Goal: Task Accomplishment & Management: Manage account settings

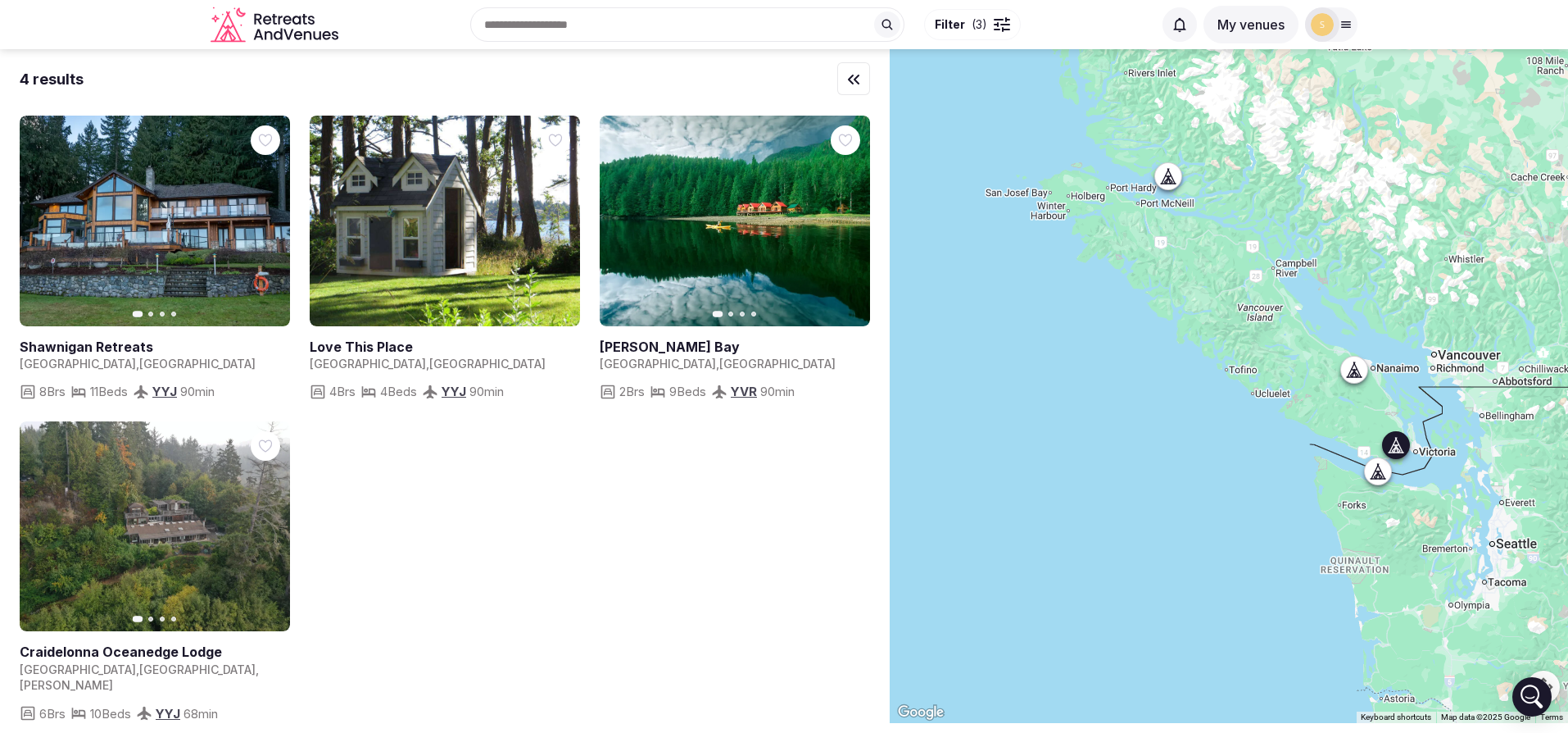
click at [181, 198] on link at bounding box center [155, 221] width 270 height 211
drag, startPoint x: 236, startPoint y: 34, endPoint x: 265, endPoint y: 61, distance: 39.6
click at [236, 34] on icon "Retreats and Venues company logo" at bounding box center [229, 26] width 37 height 31
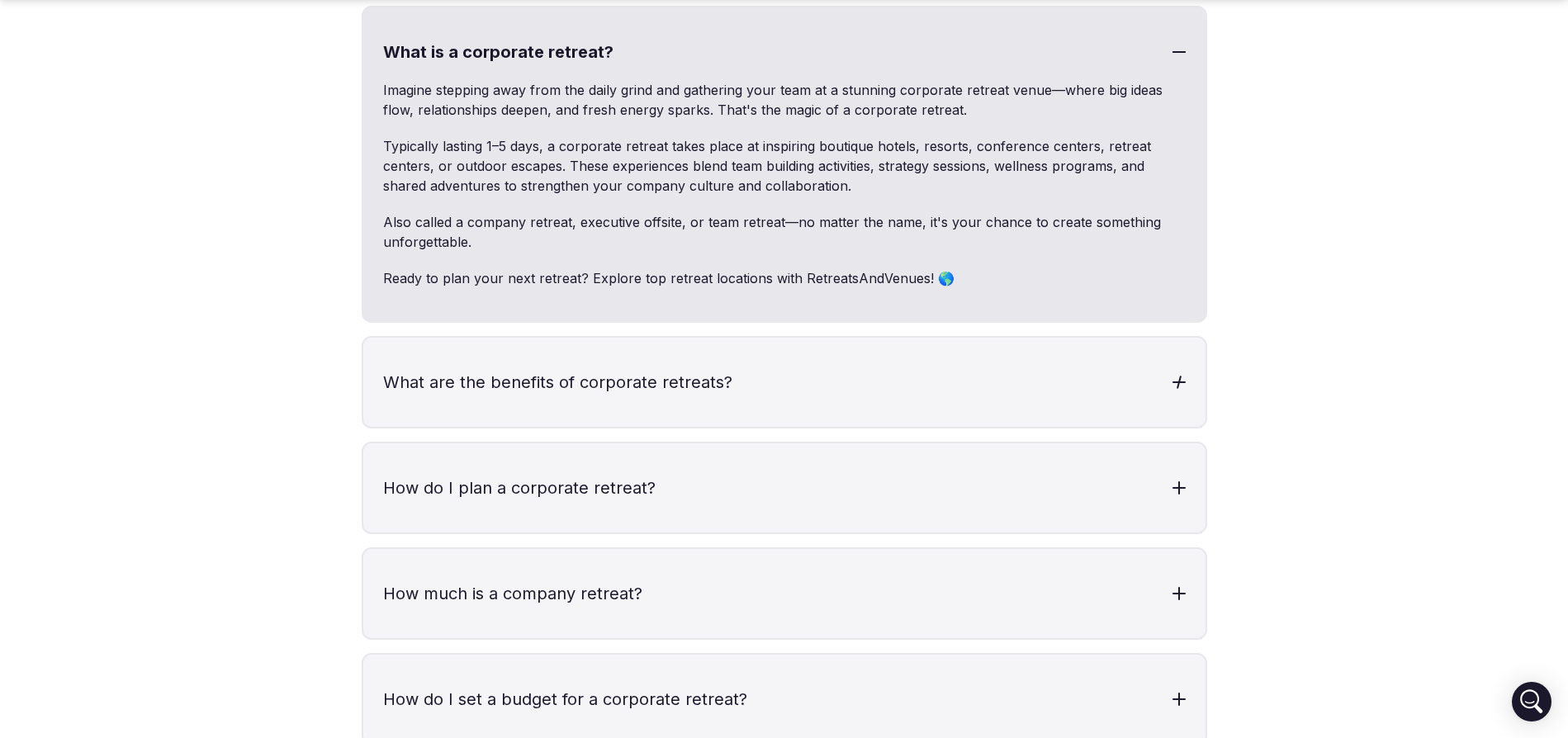
scroll to position [5104, 0]
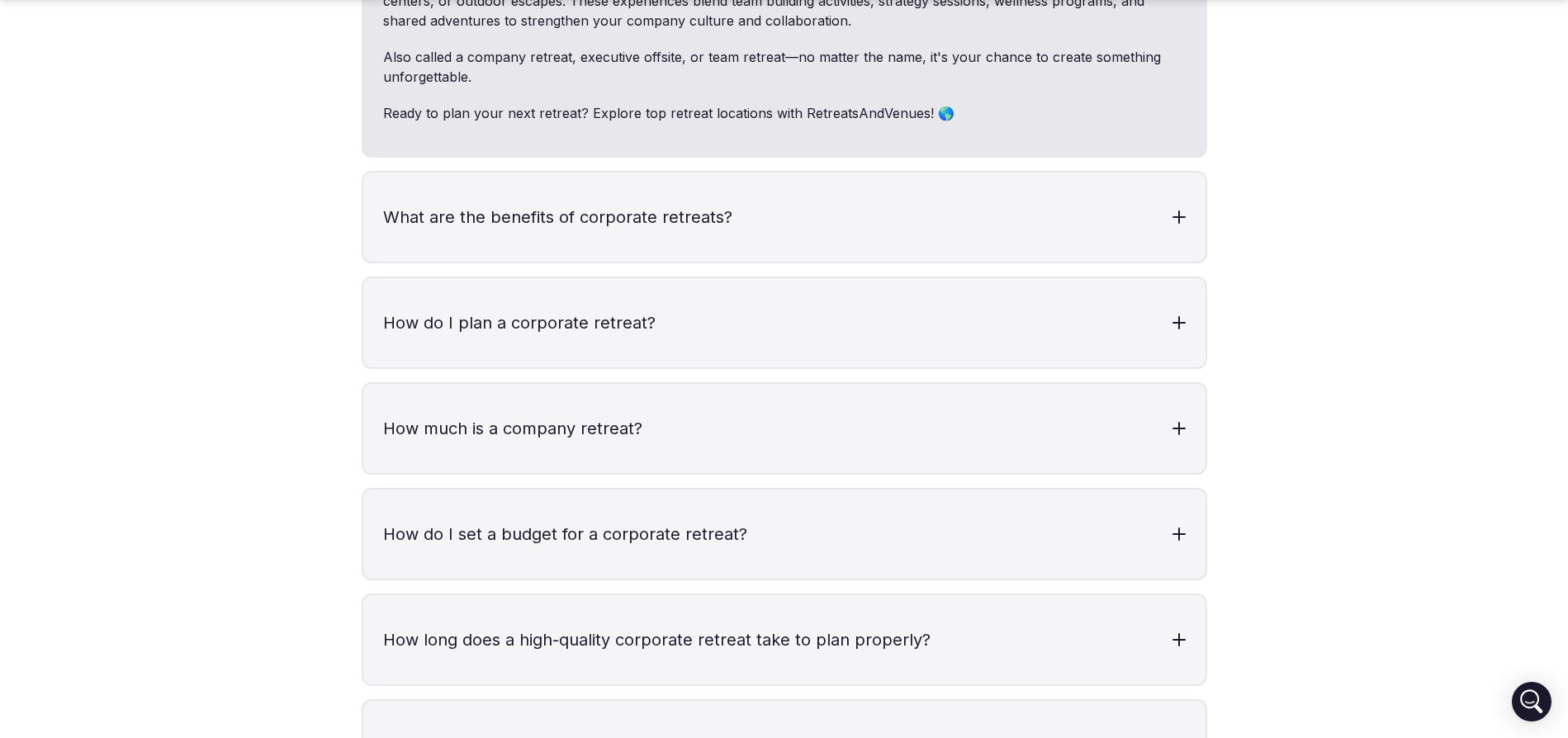
click at [979, 439] on div "What is a corporate retreat? Imagine stepping away from the daily grind and gat…" at bounding box center [784, 474] width 845 height 1267
click at [1049, 389] on h3 "How much is a company retreat?" at bounding box center [784, 427] width 842 height 89
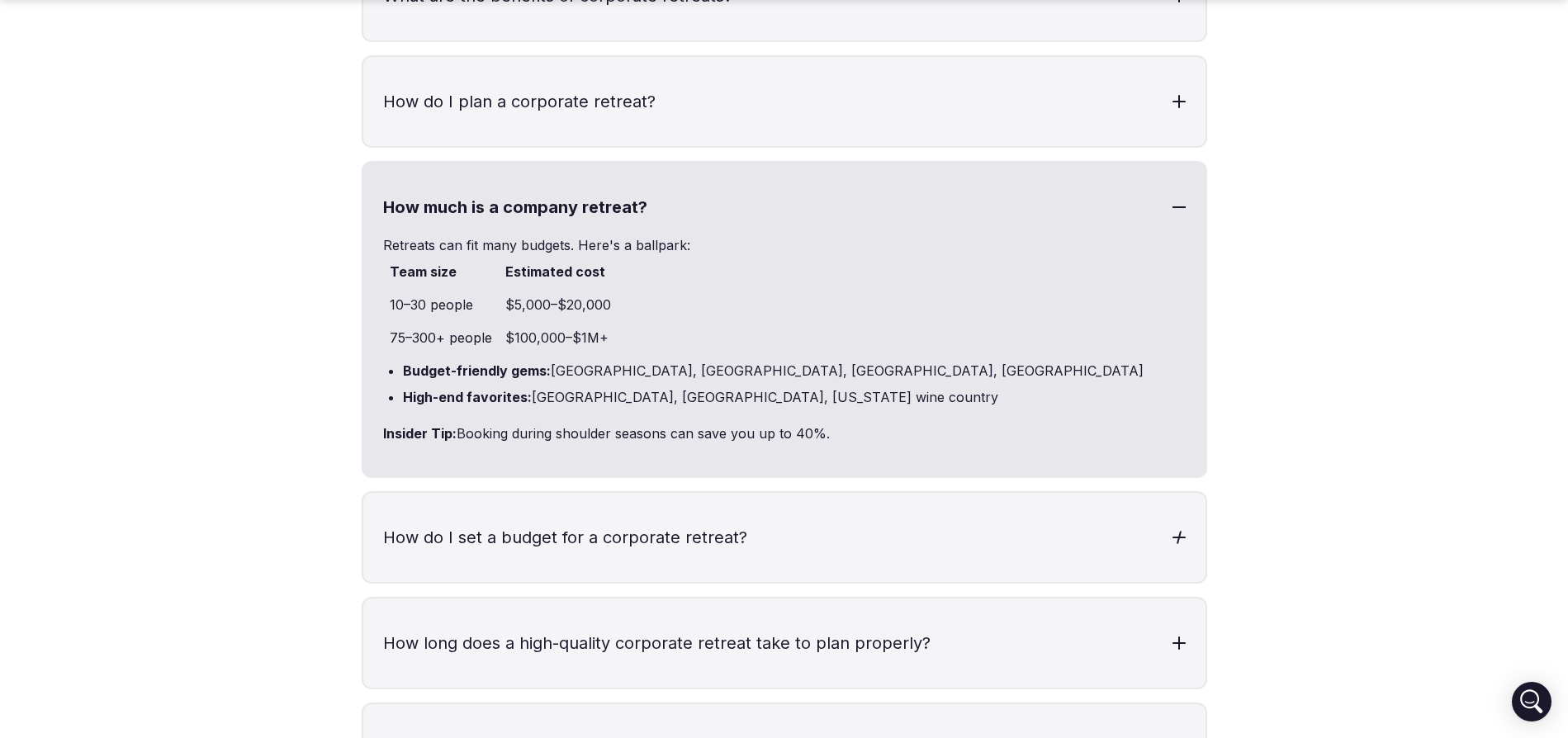
scroll to position [5325, 0]
click at [826, 506] on h3 "How do I set a budget for a corporate retreat?" at bounding box center [784, 536] width 842 height 89
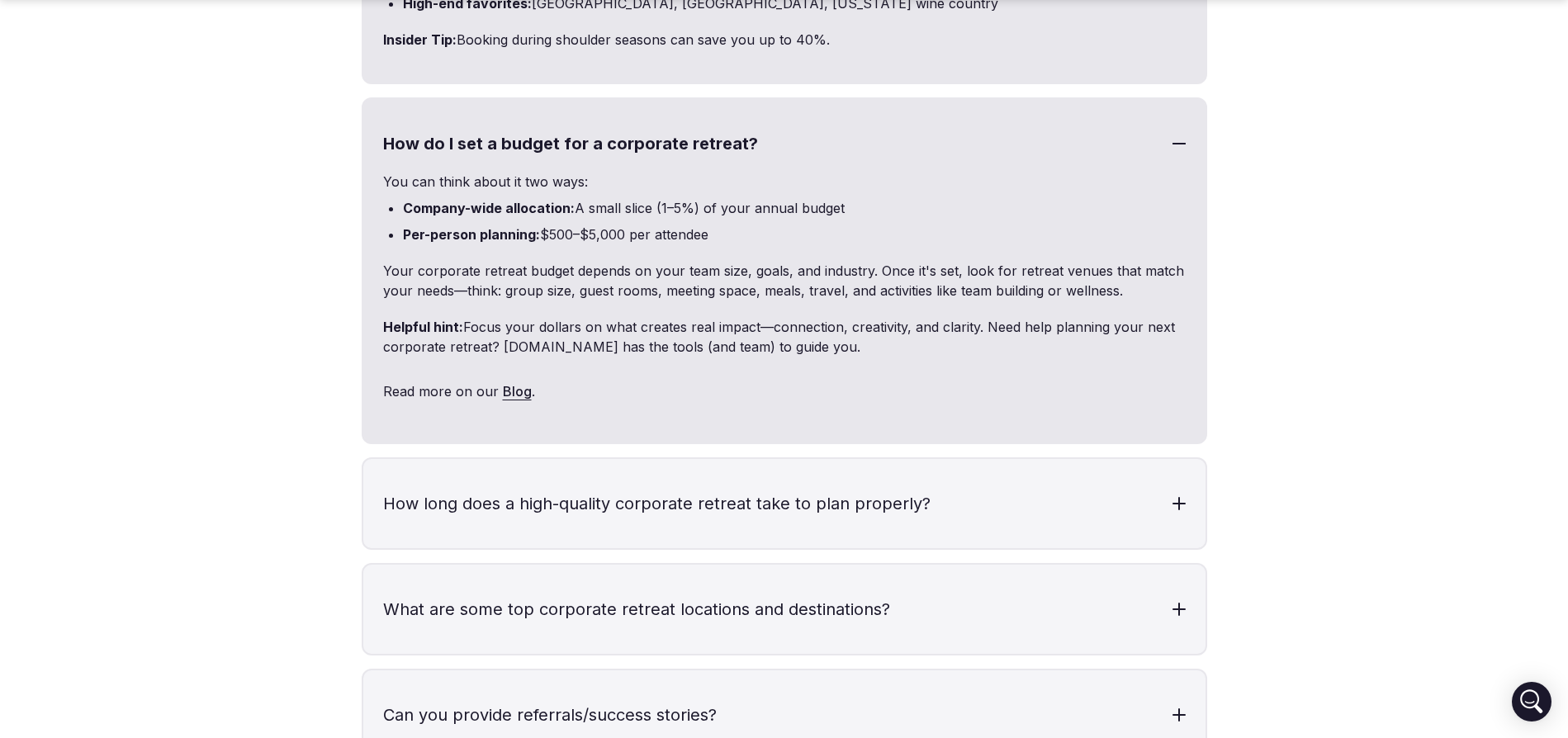
scroll to position [5721, 0]
click at [786, 490] on h3 "How long does a high-quality corporate retreat take to plan properly?" at bounding box center [784, 500] width 842 height 89
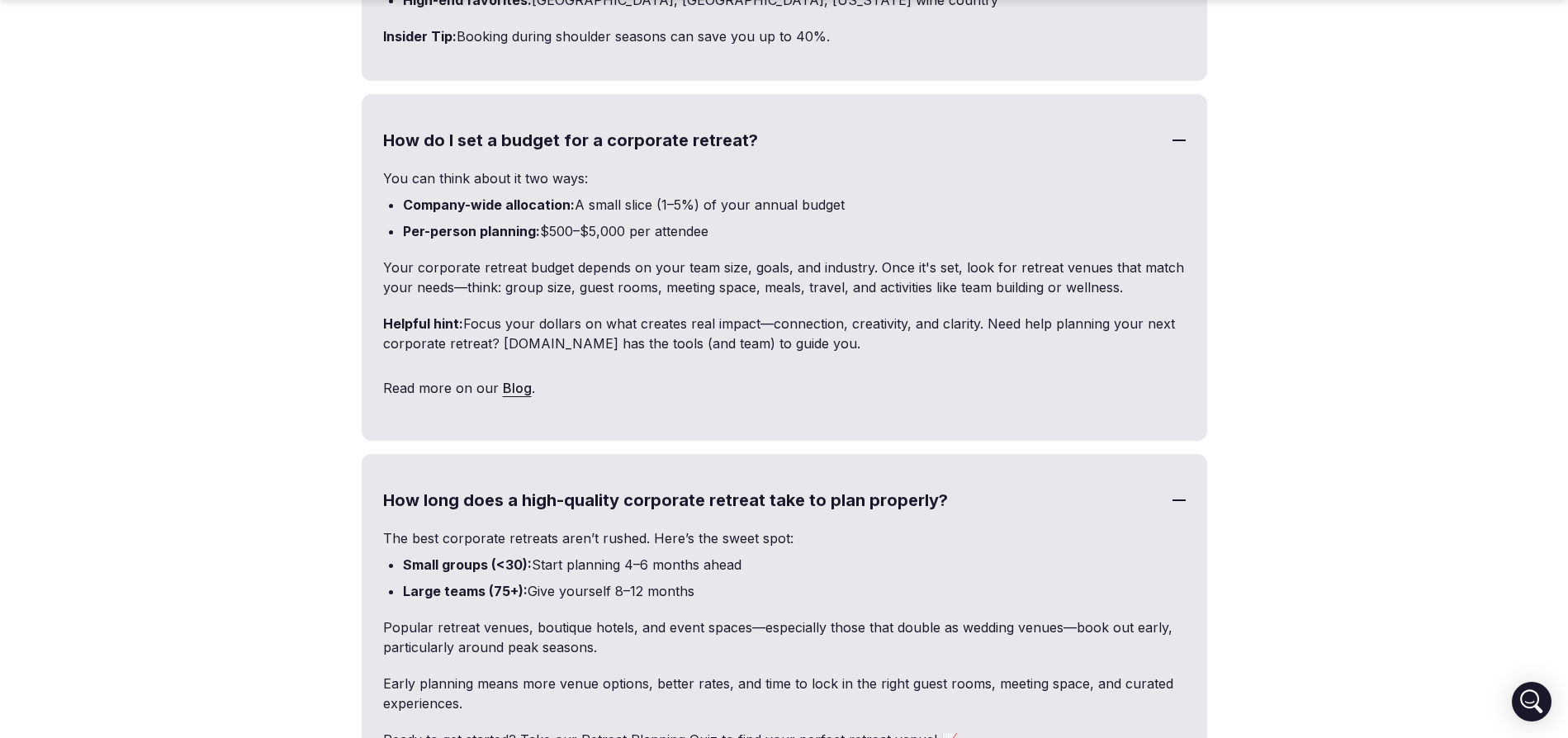
click at [786, 490] on h3 "How long does a high-quality corporate retreat take to plan properly?" at bounding box center [784, 500] width 842 height 89
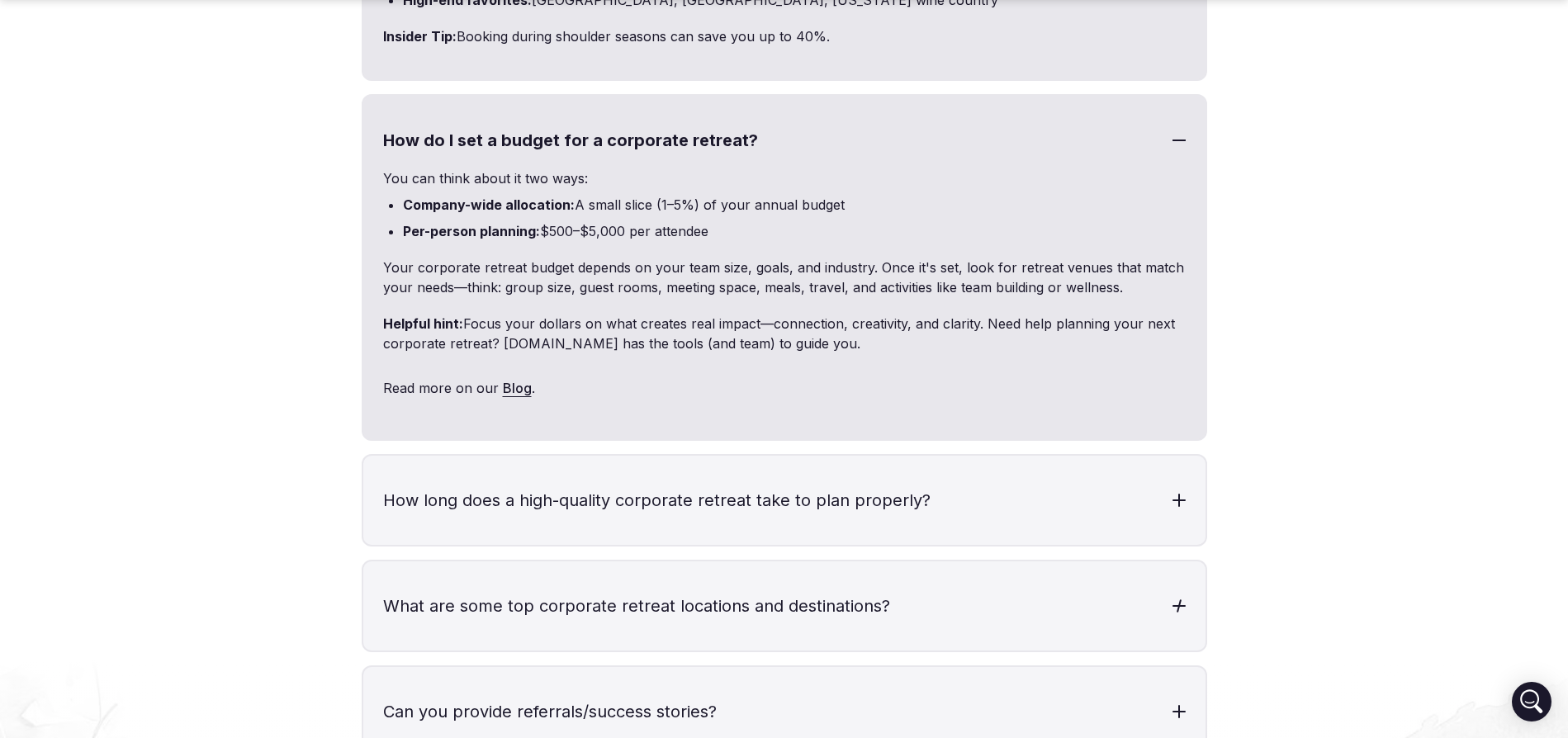
click at [948, 565] on h3 "What are some top corporate retreat locations and destinations?" at bounding box center [784, 605] width 842 height 89
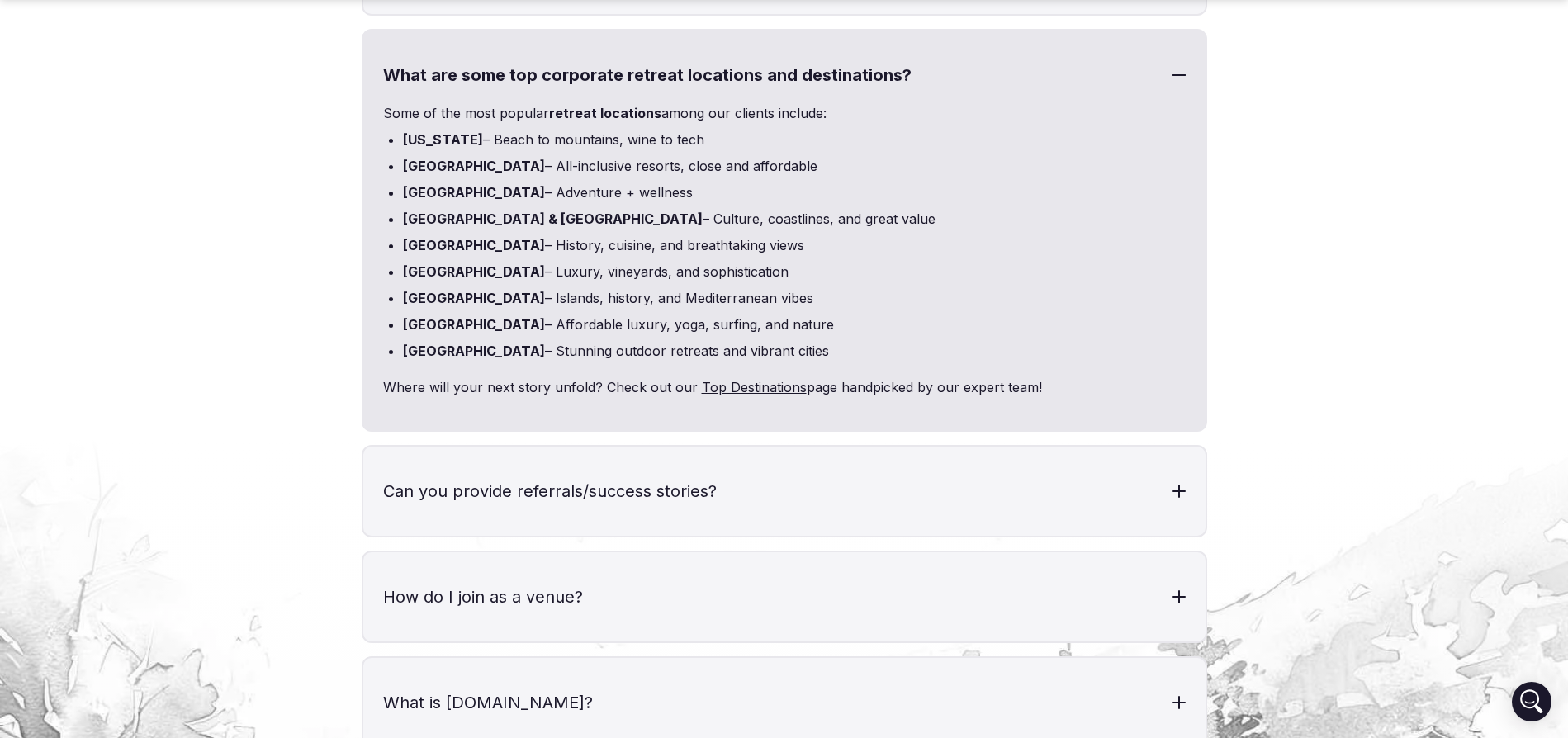
scroll to position [6275, 0]
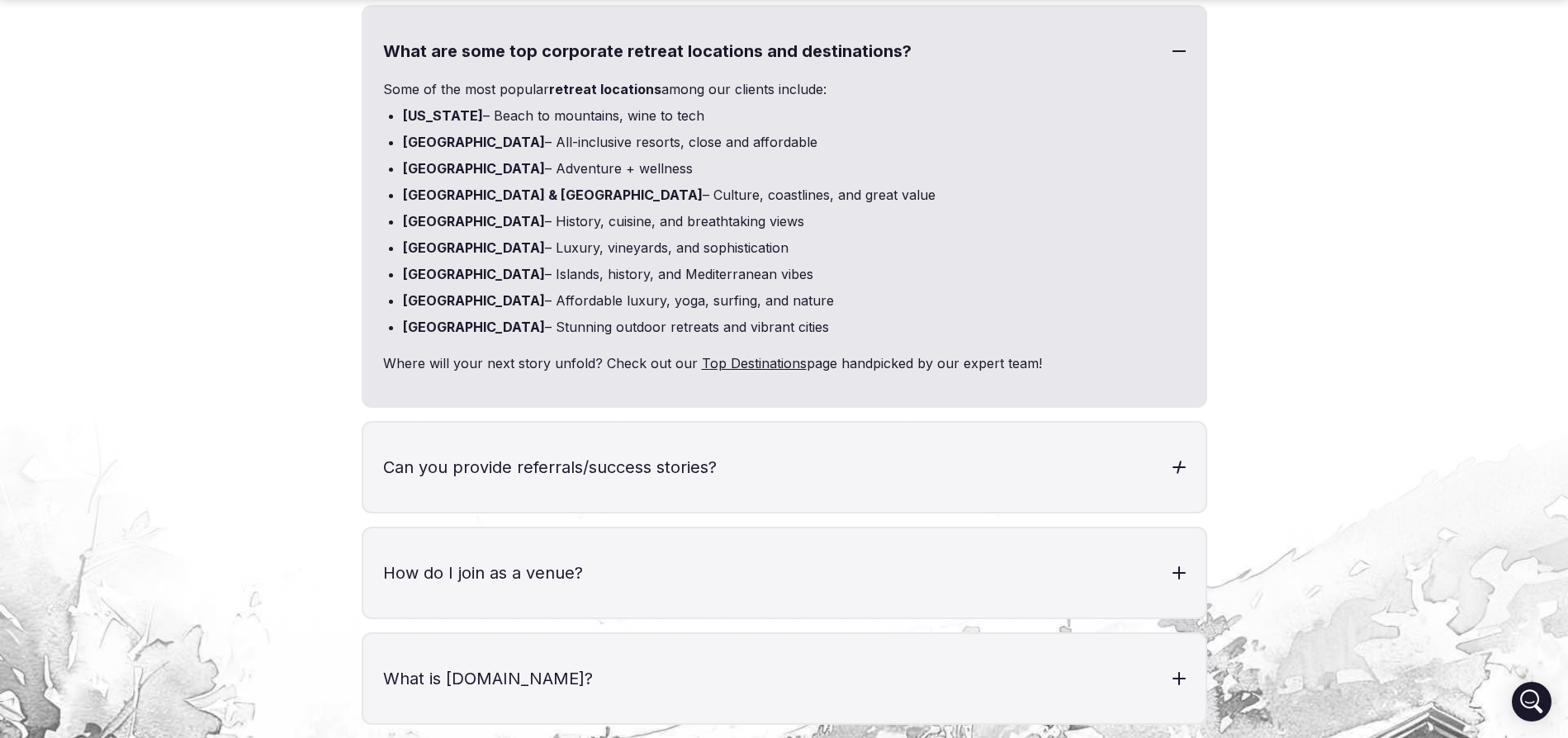
click at [803, 432] on h3 "Can you provide referrals/success stories?" at bounding box center [784, 467] width 842 height 89
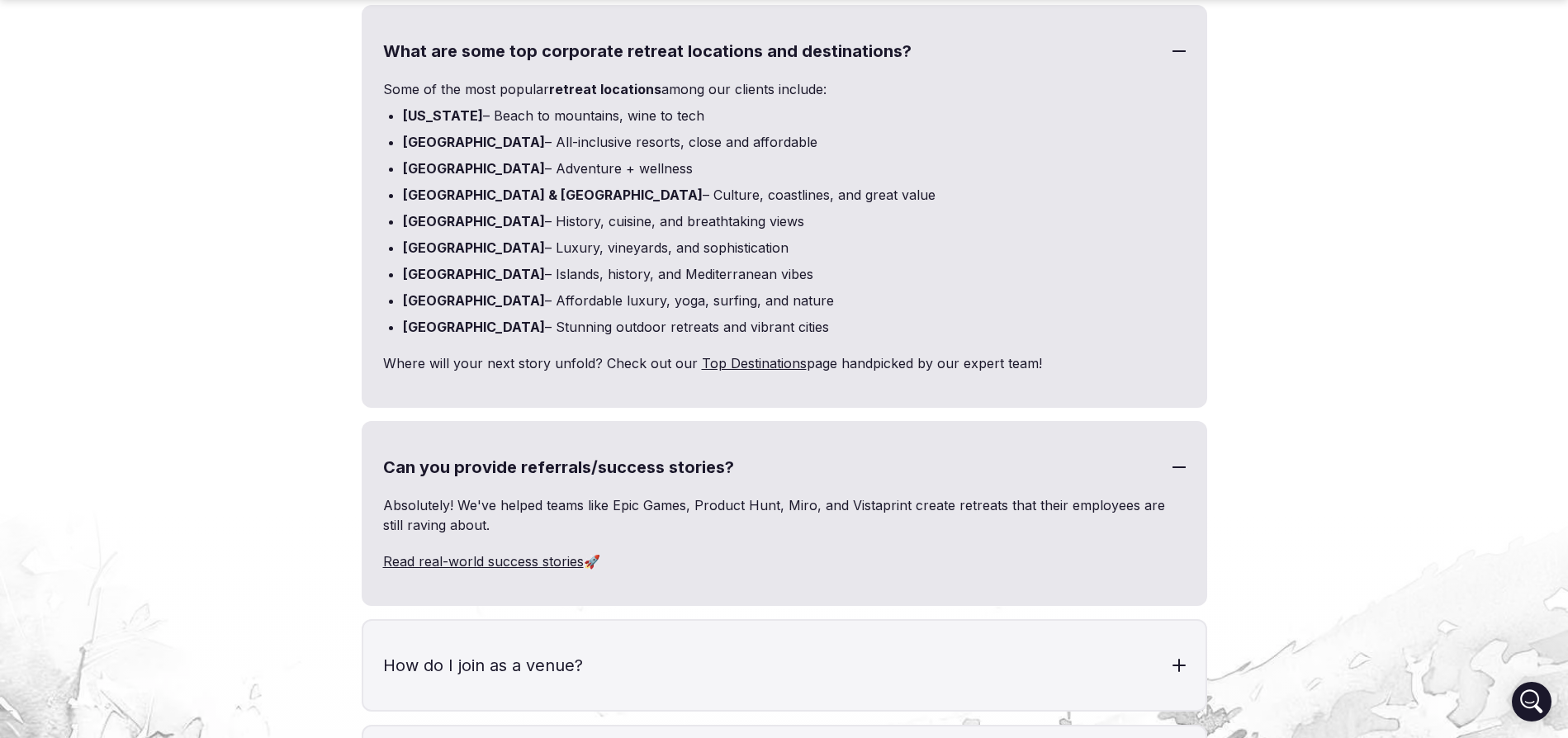
scroll to position [6592, 0]
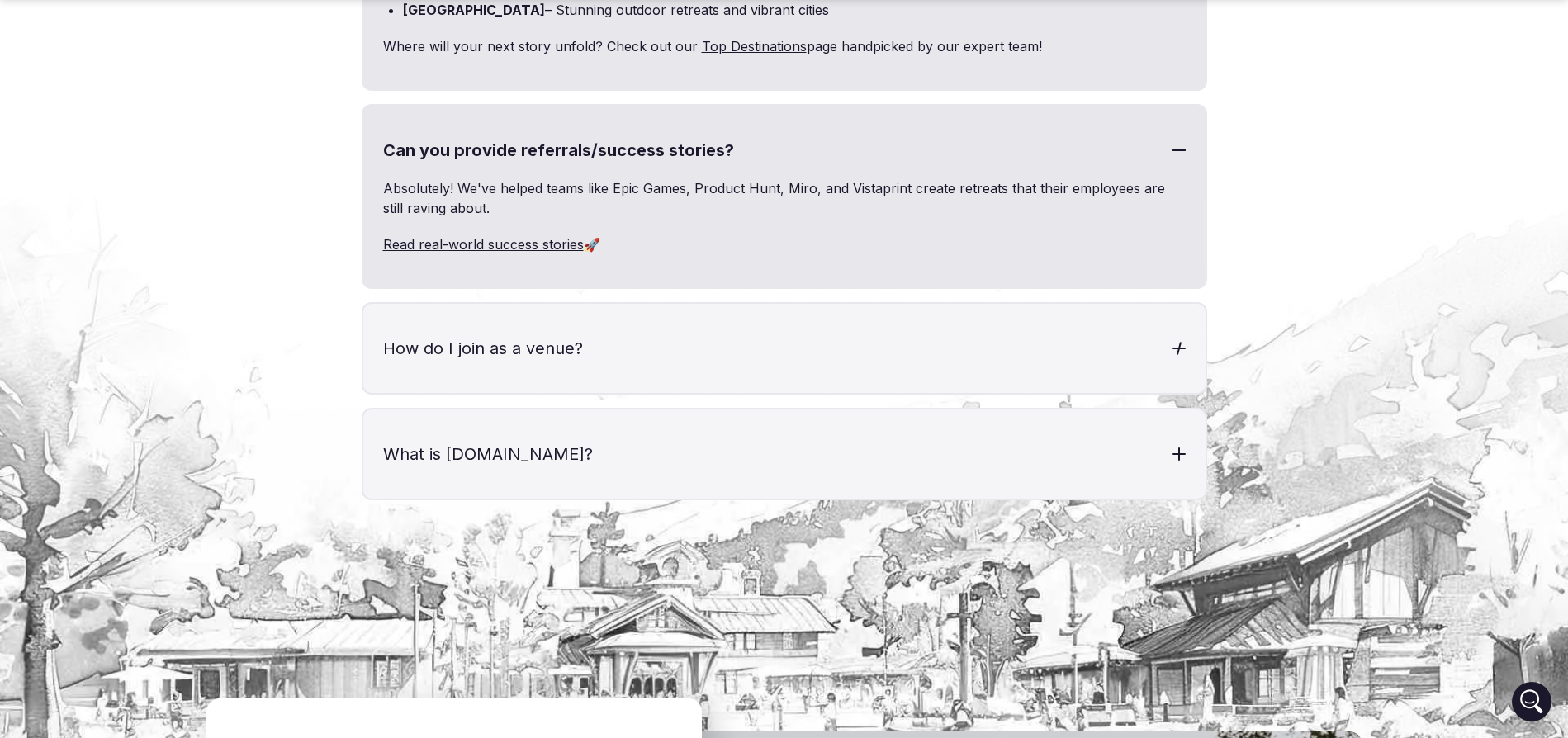
click at [820, 305] on h3 "How do I join as a venue?" at bounding box center [784, 347] width 842 height 89
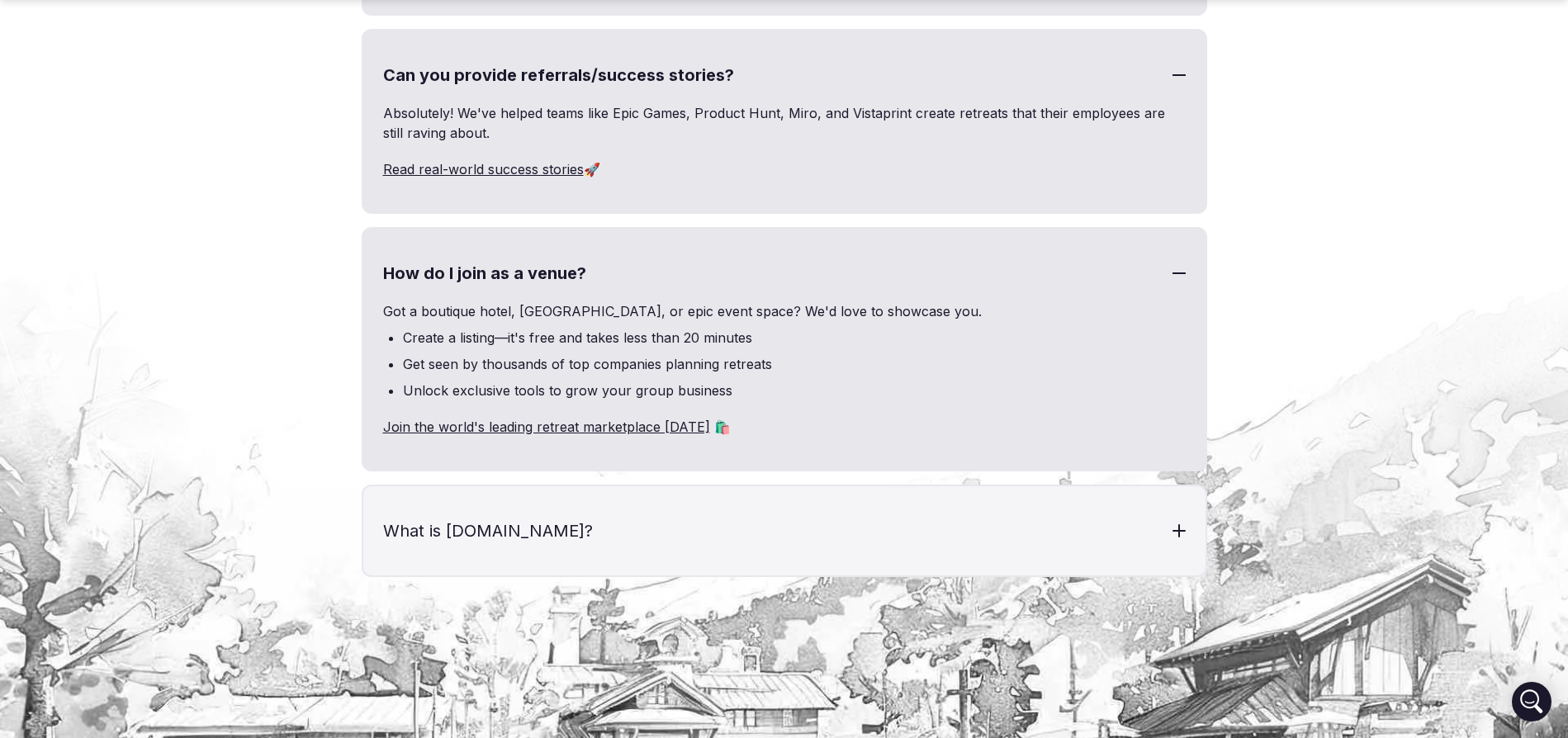
scroll to position [6694, 0]
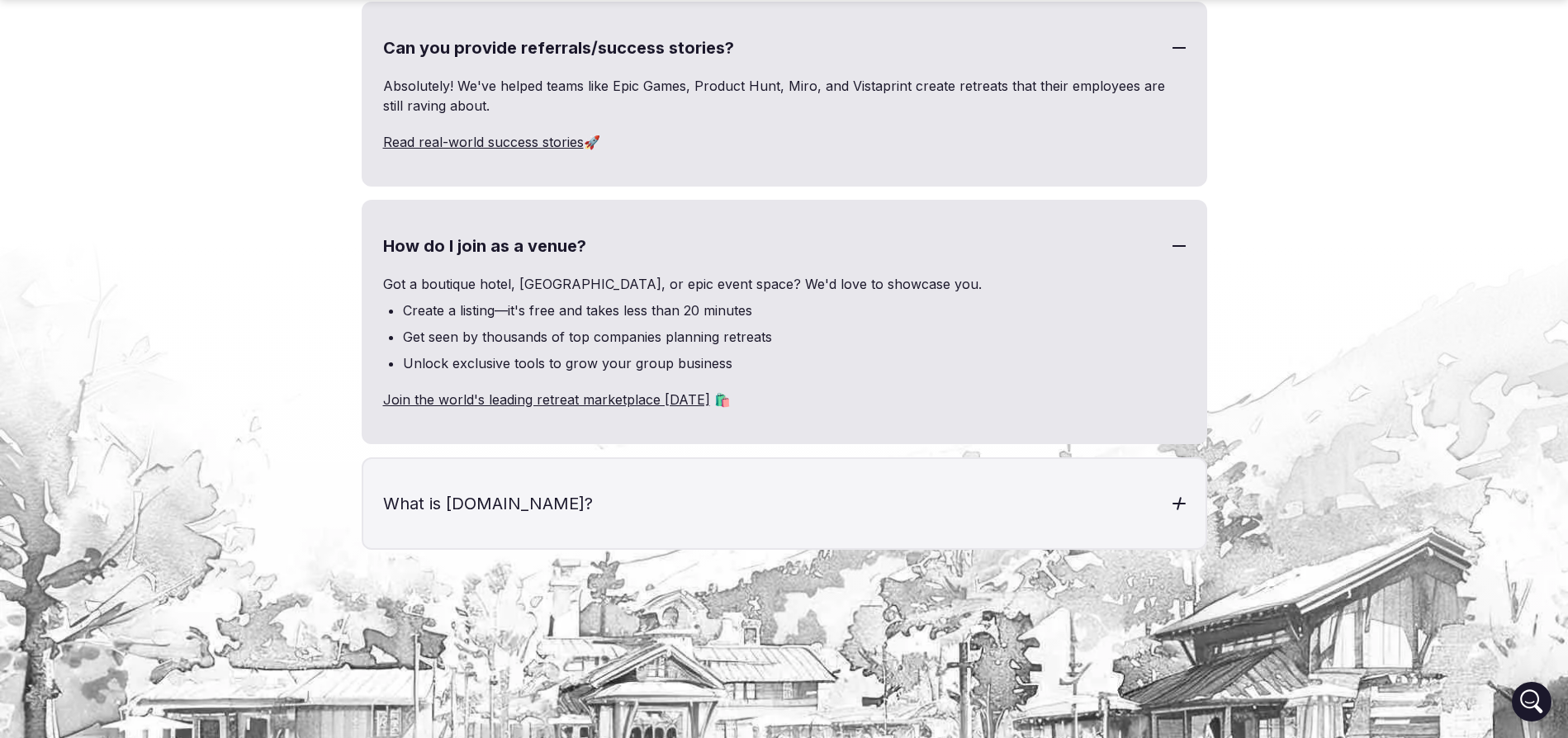
click at [589, 480] on h3 "What is [DOMAIN_NAME]?" at bounding box center [784, 503] width 842 height 89
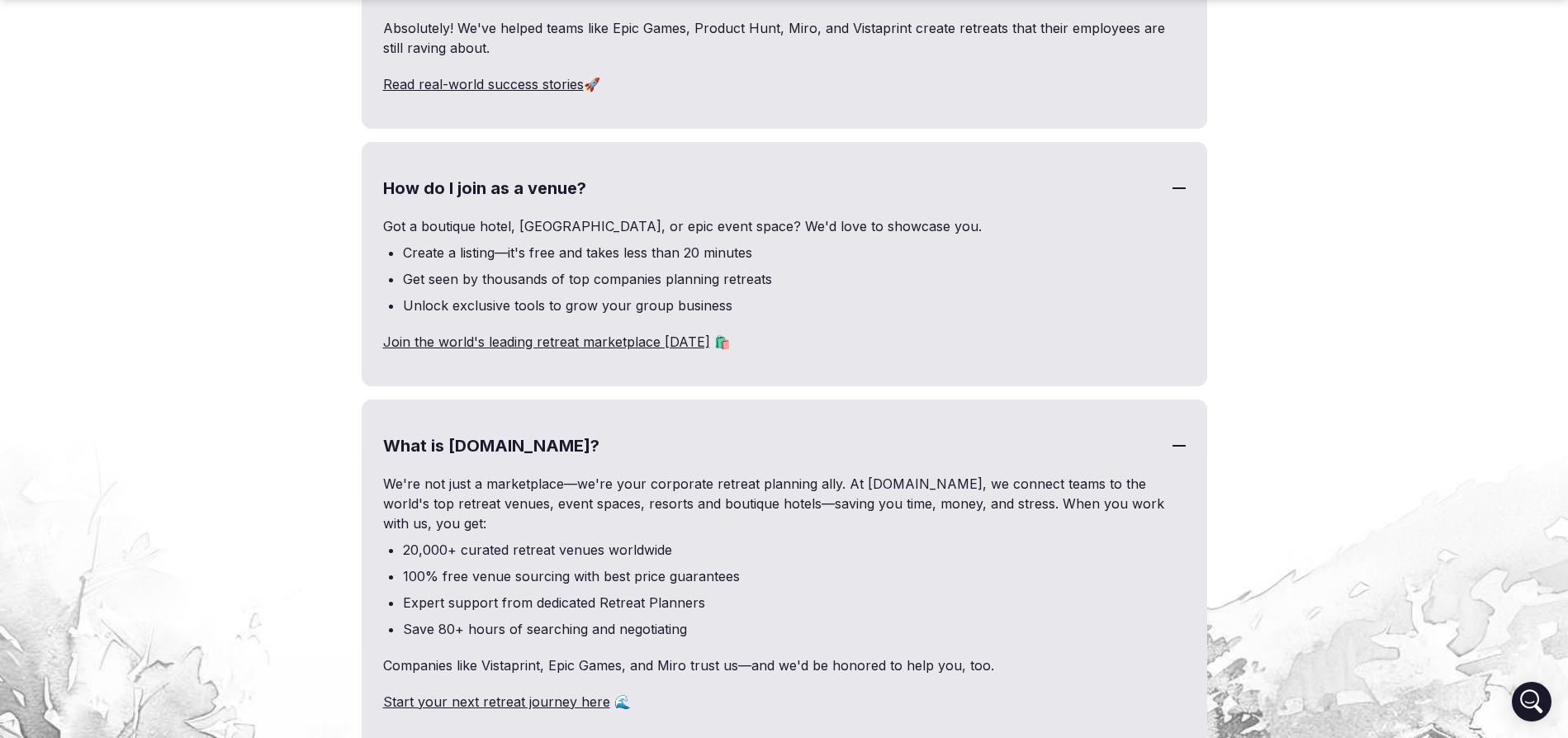
scroll to position [6825, 0]
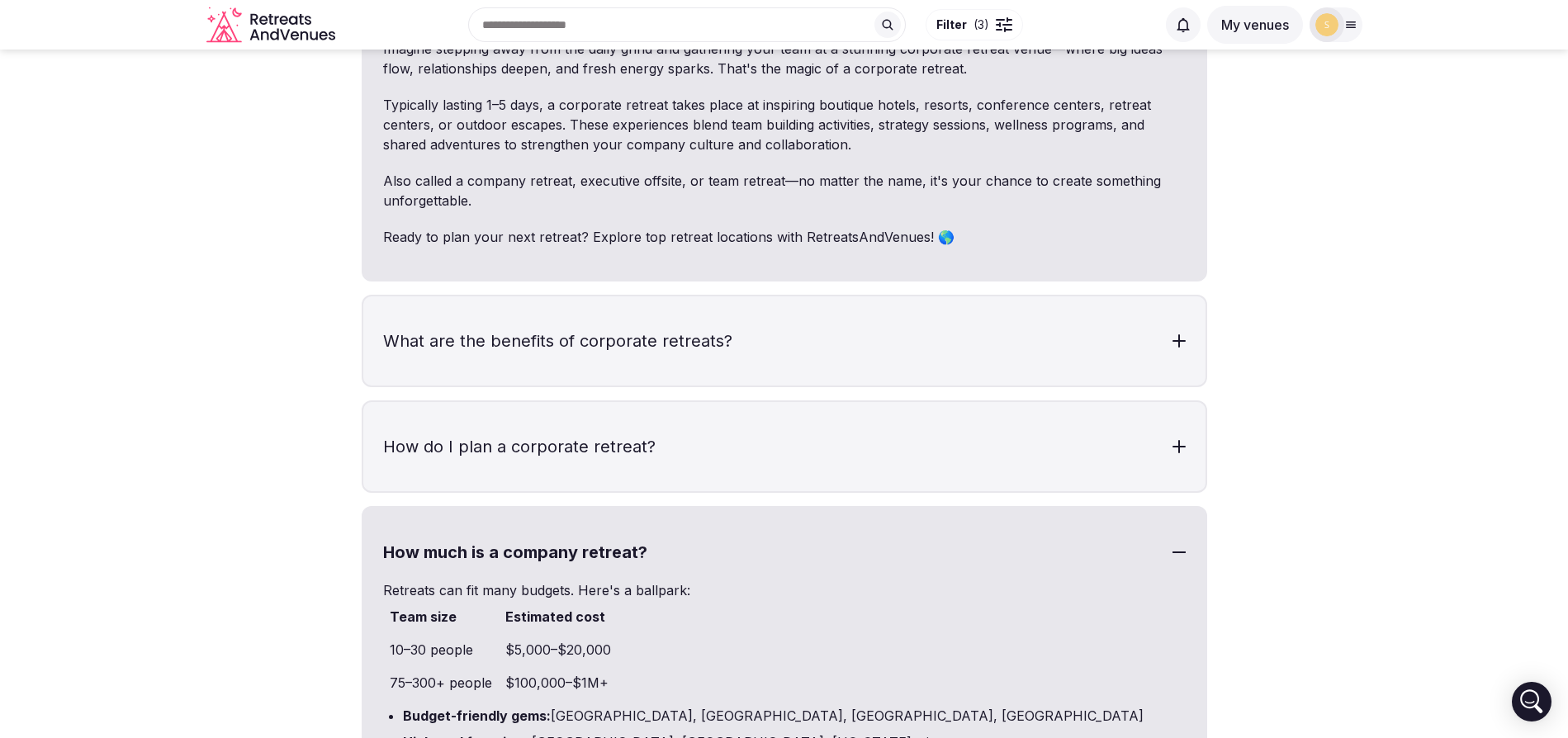
scroll to position [4894, 0]
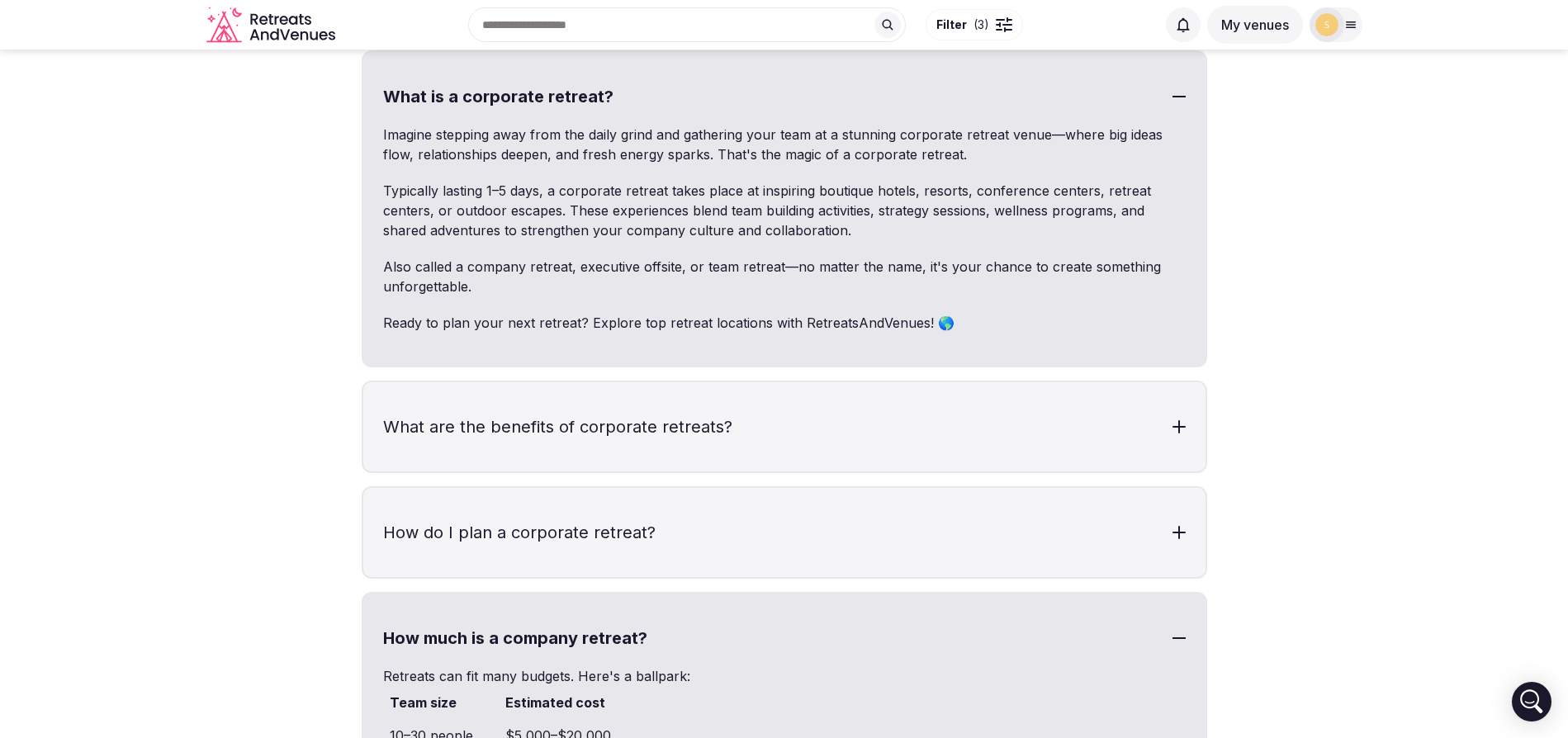
click at [1259, 37] on button "My venues" at bounding box center [1255, 24] width 96 height 38
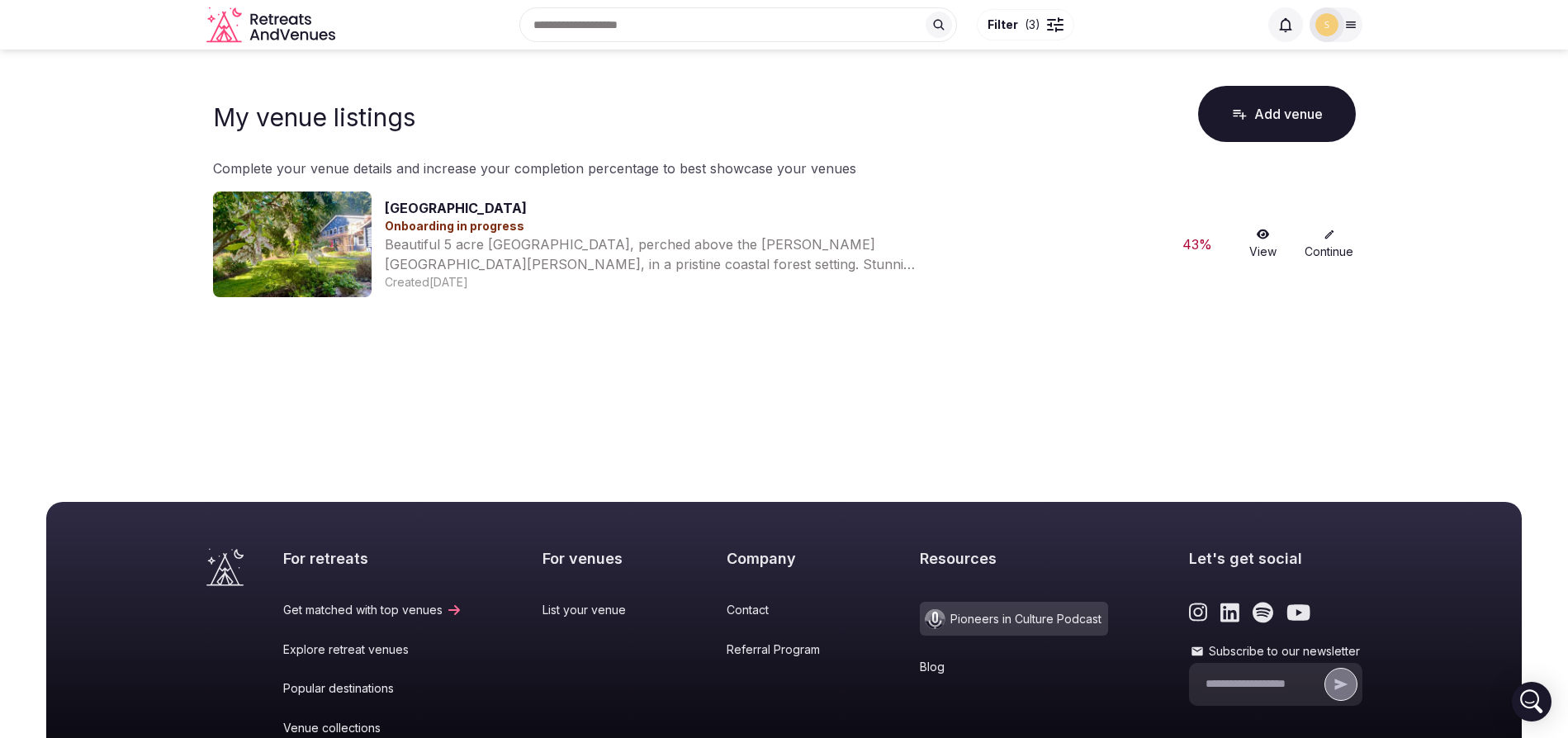
click at [1332, 243] on link "Continue" at bounding box center [1329, 244] width 52 height 31
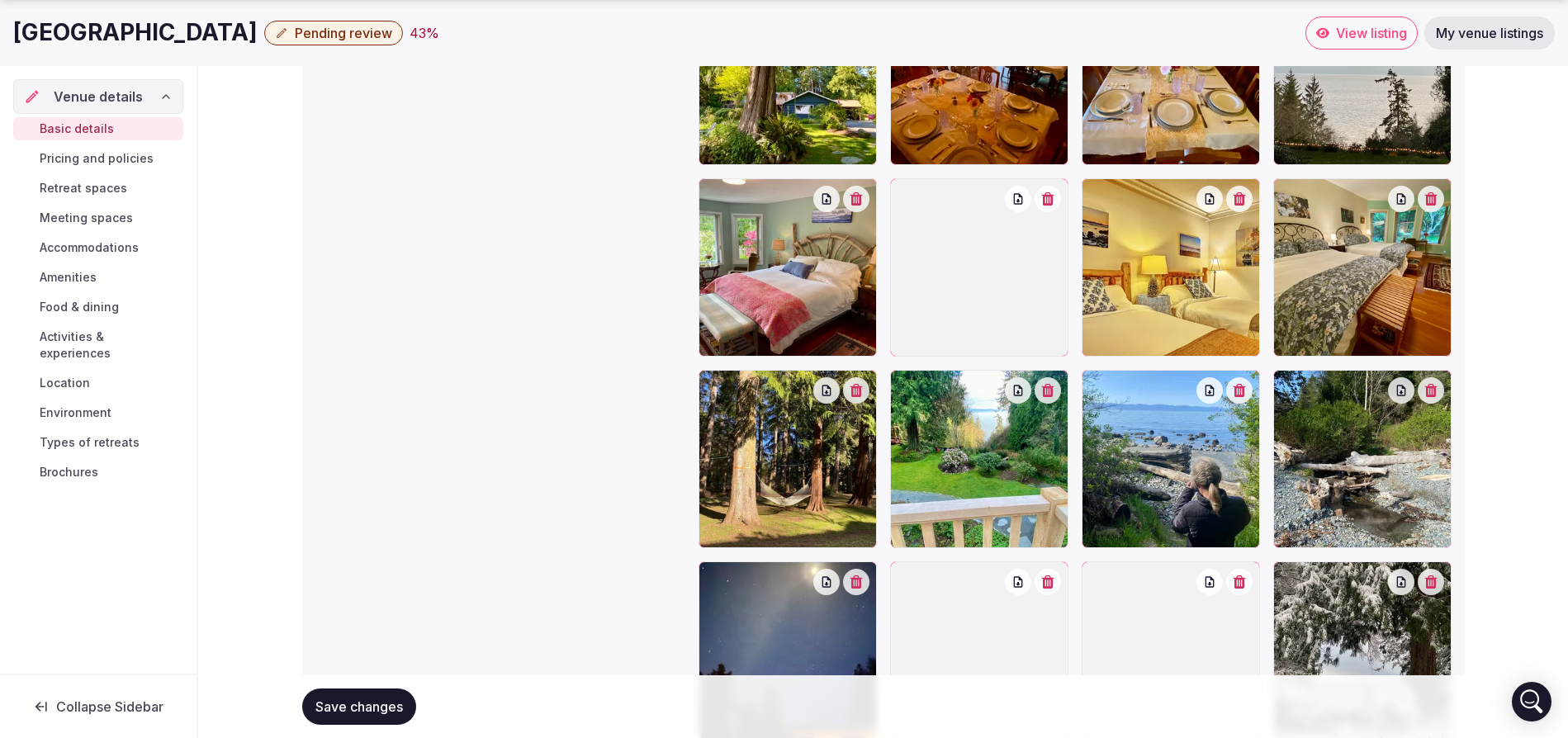
scroll to position [2232, 0]
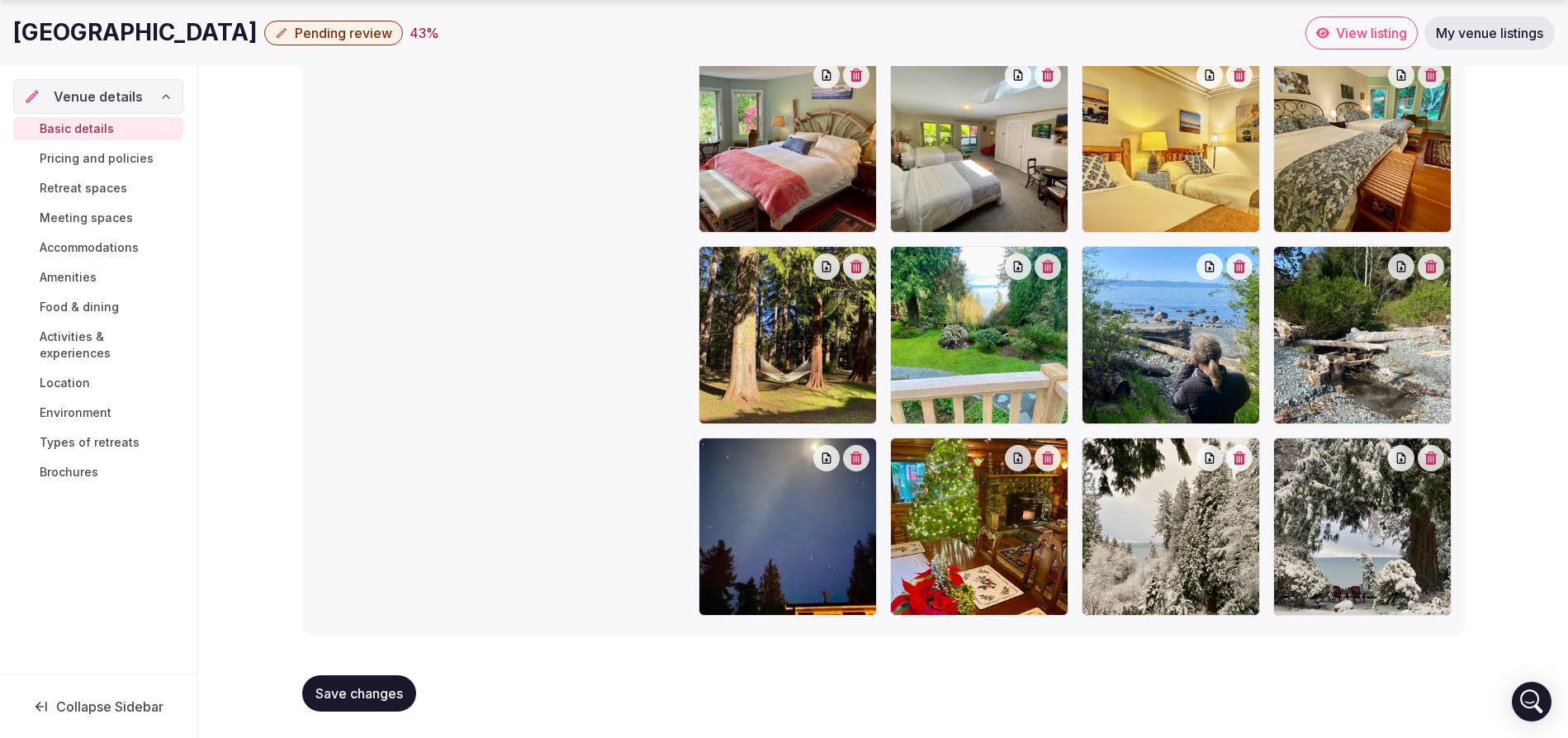
click at [335, 694] on span "Save changes" at bounding box center [359, 693] width 87 height 17
click at [68, 154] on span "Pricing and policies" at bounding box center [97, 158] width 114 height 17
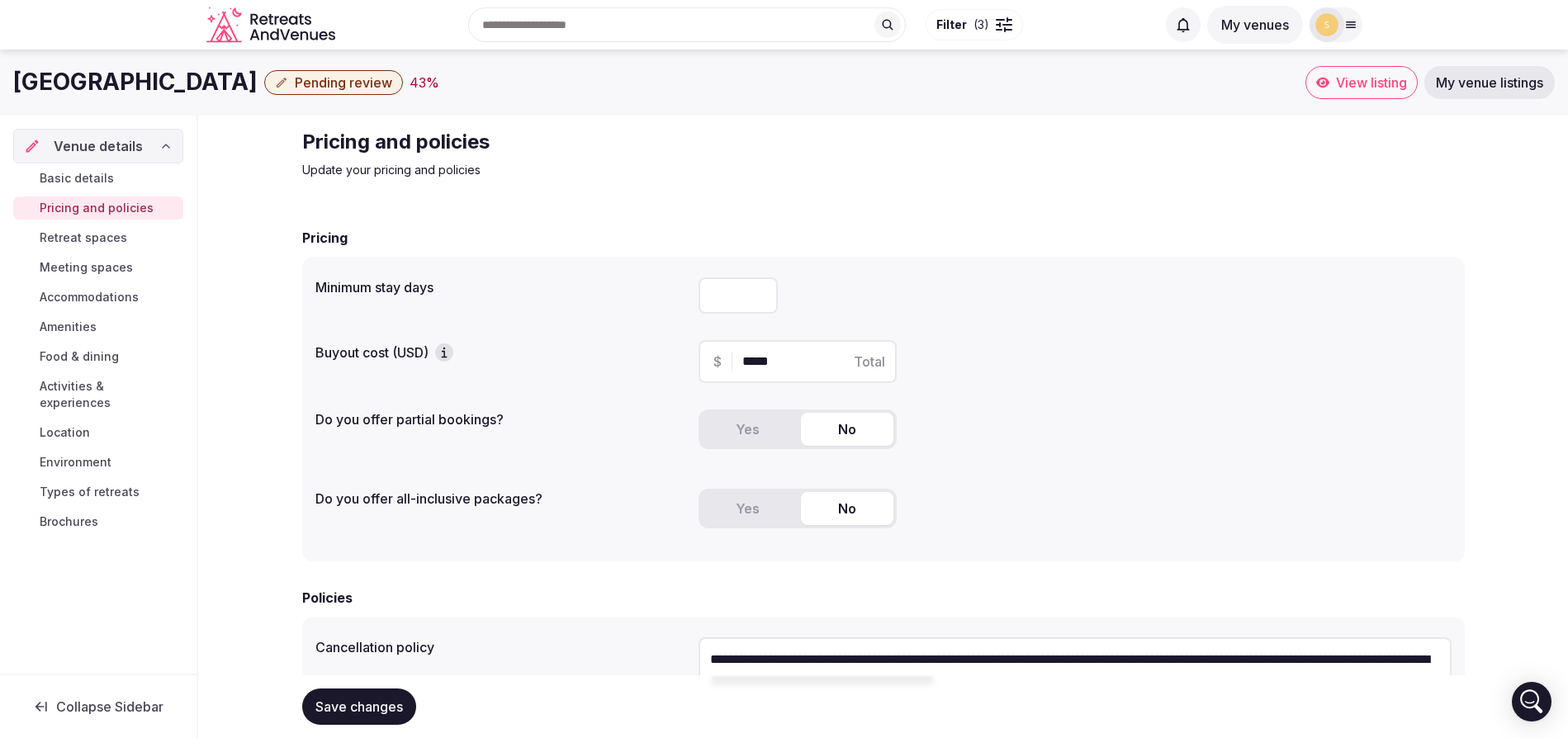
click at [759, 360] on input "*****" at bounding box center [812, 361] width 140 height 20
type input "*****"
click at [383, 700] on span "Save changes" at bounding box center [359, 707] width 87 height 17
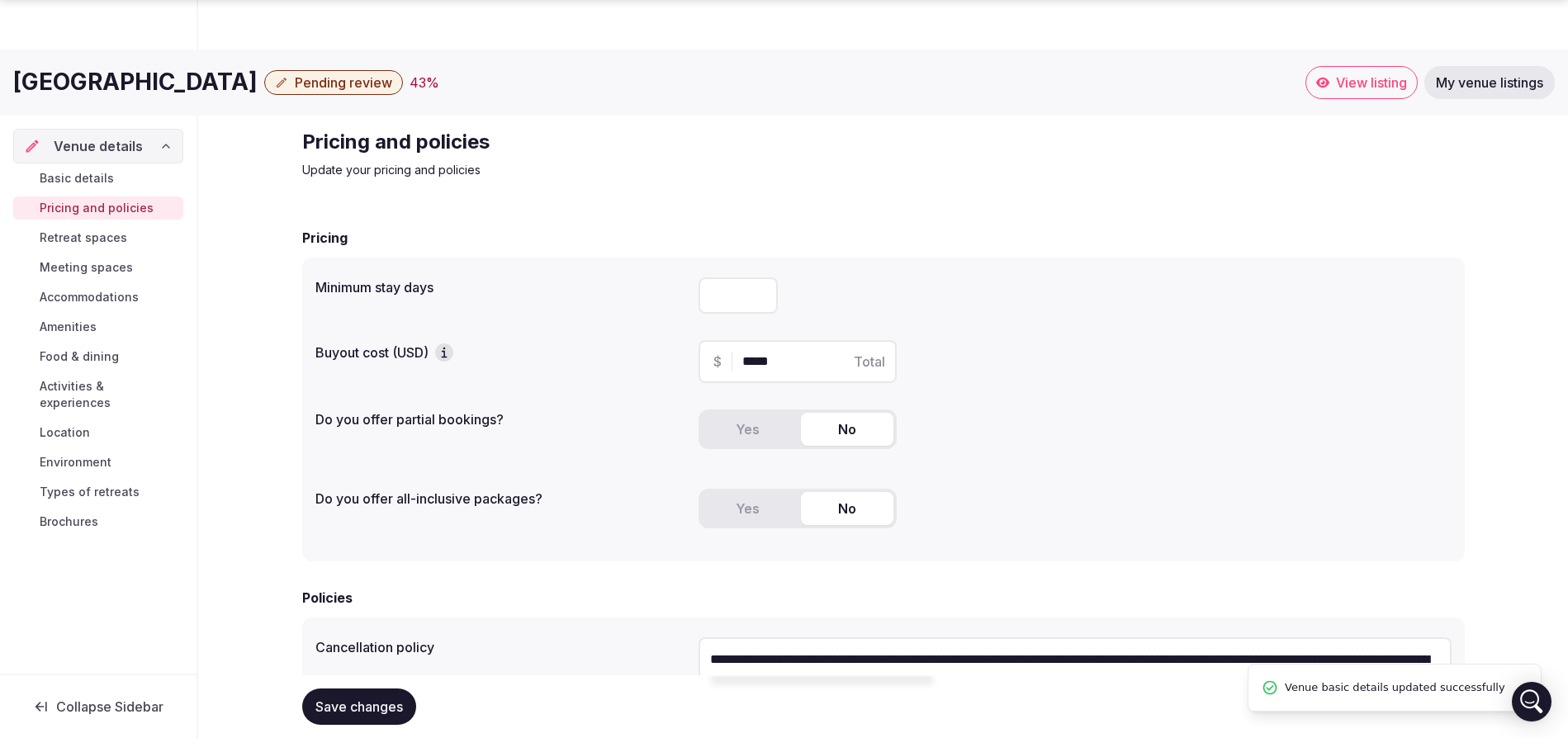
scroll to position [276, 0]
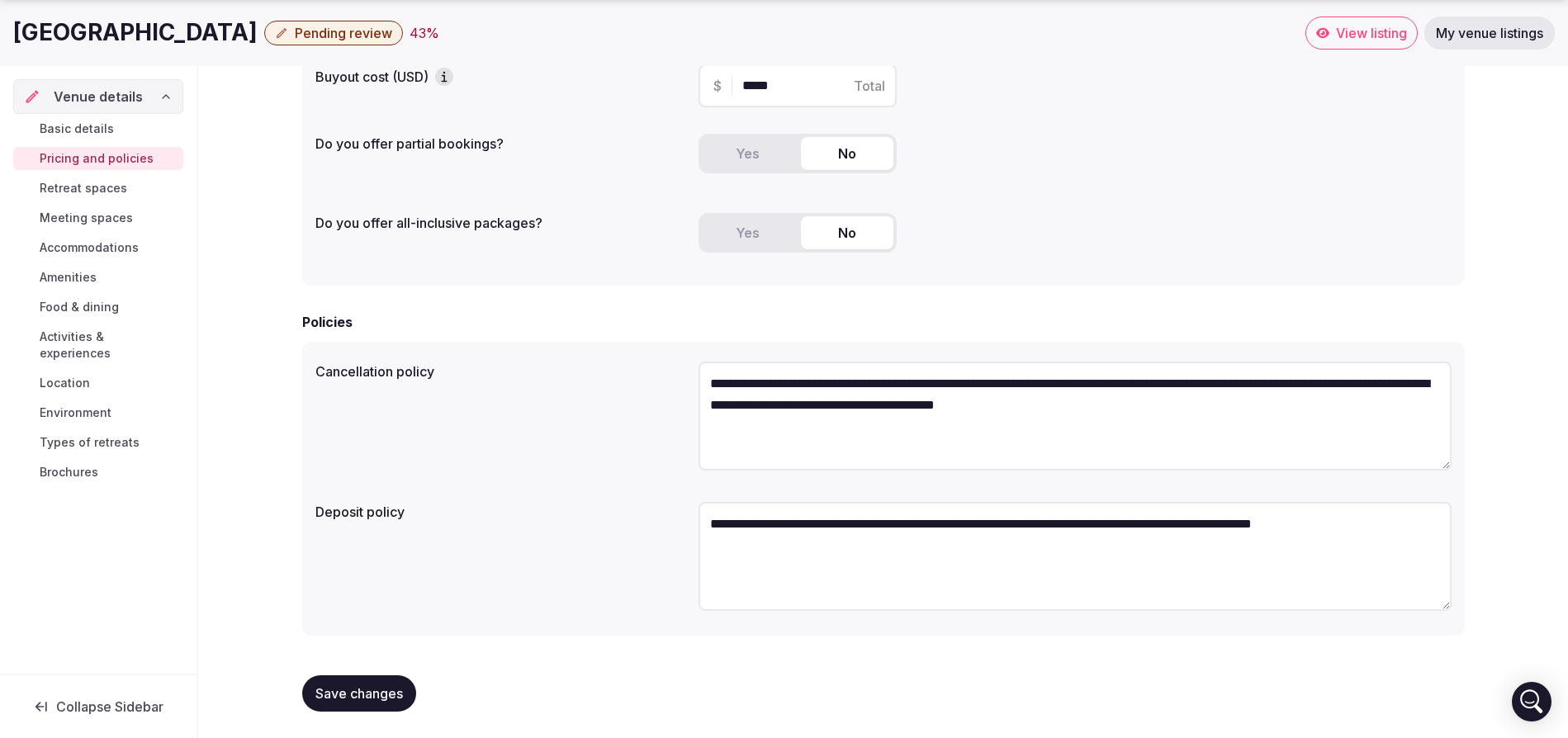
click at [50, 187] on span "Retreat spaces" at bounding box center [83, 188] width 87 height 17
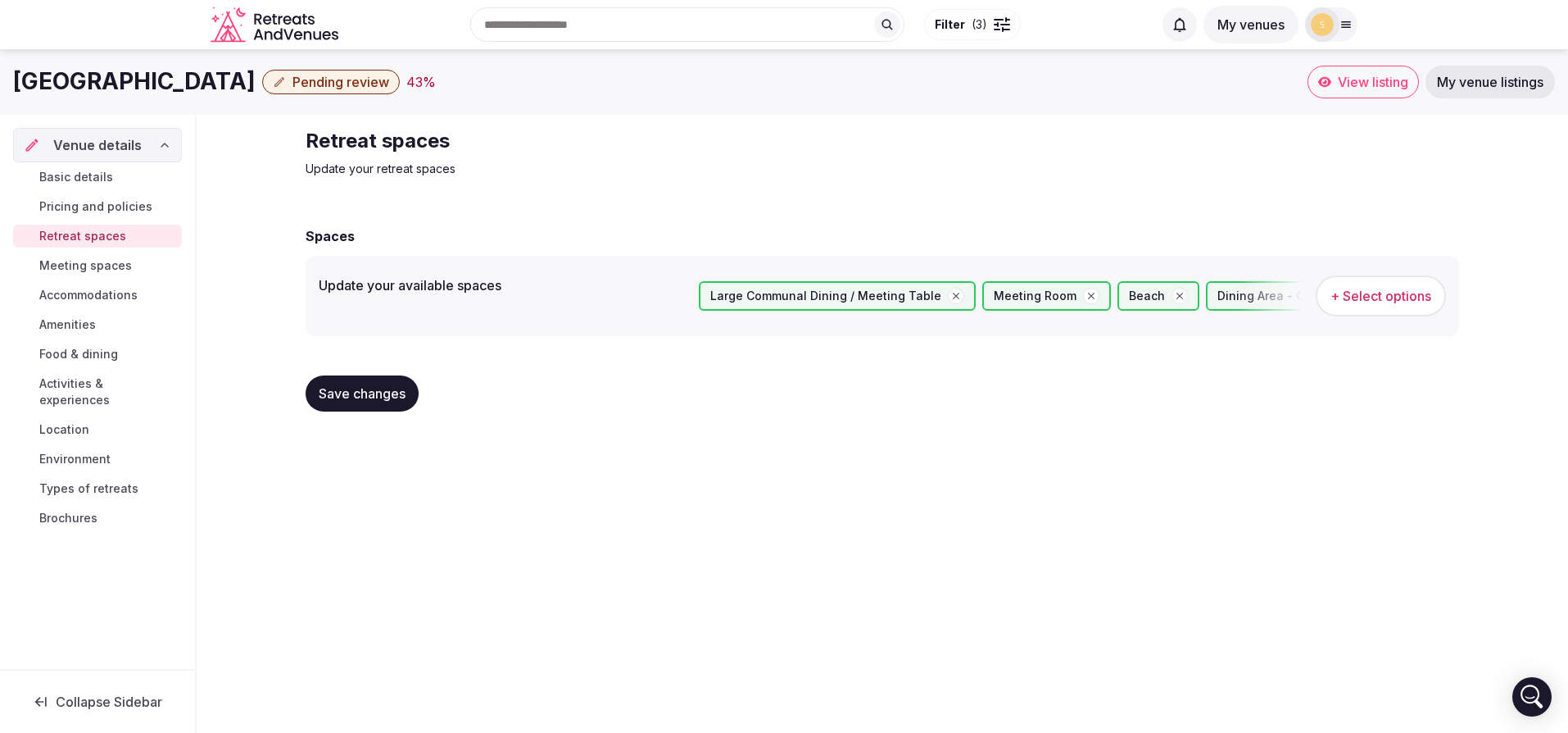
click at [1331, 296] on span "+ Select options" at bounding box center [1381, 296] width 100 height 18
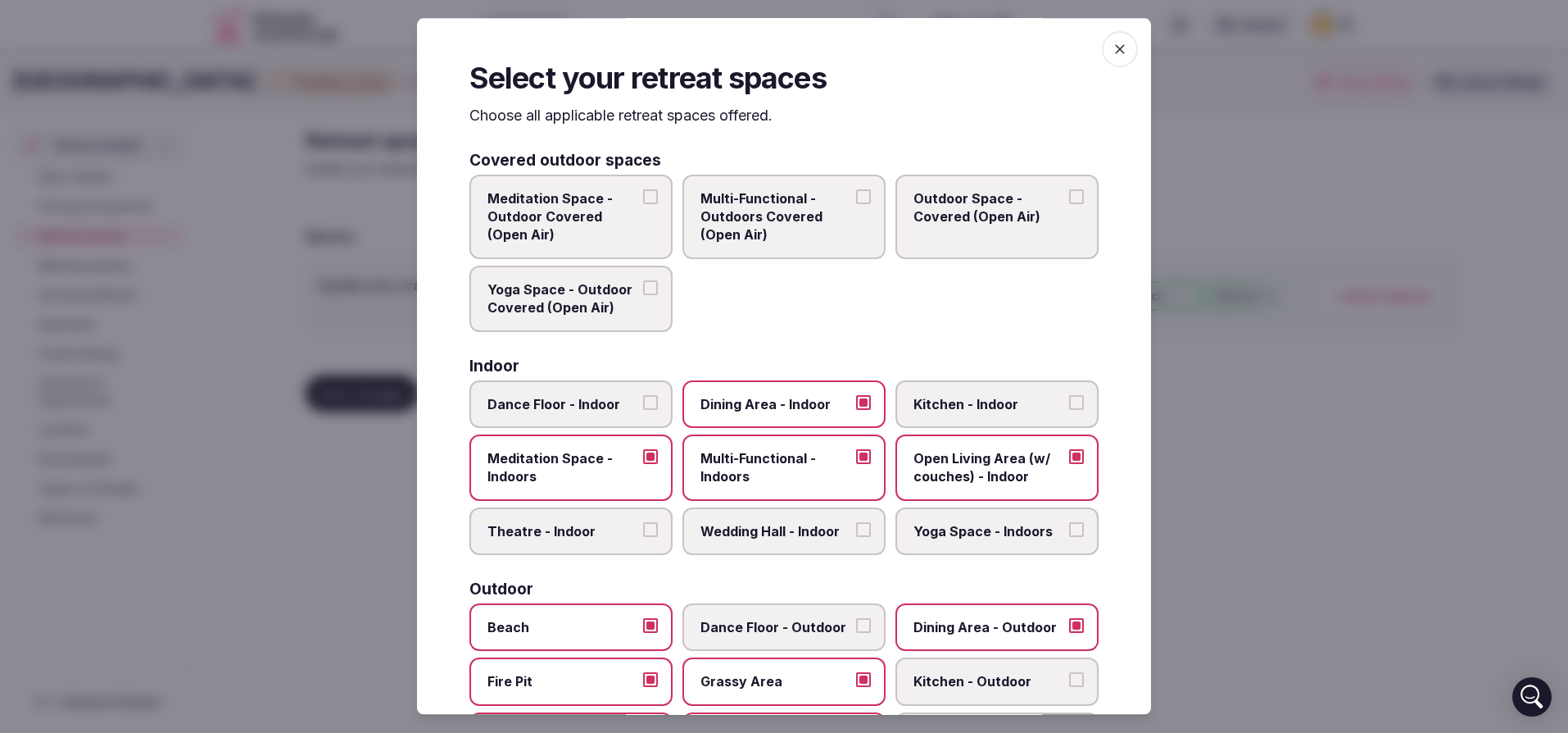
click at [1112, 52] on icon "button" at bounding box center [1120, 49] width 16 height 16
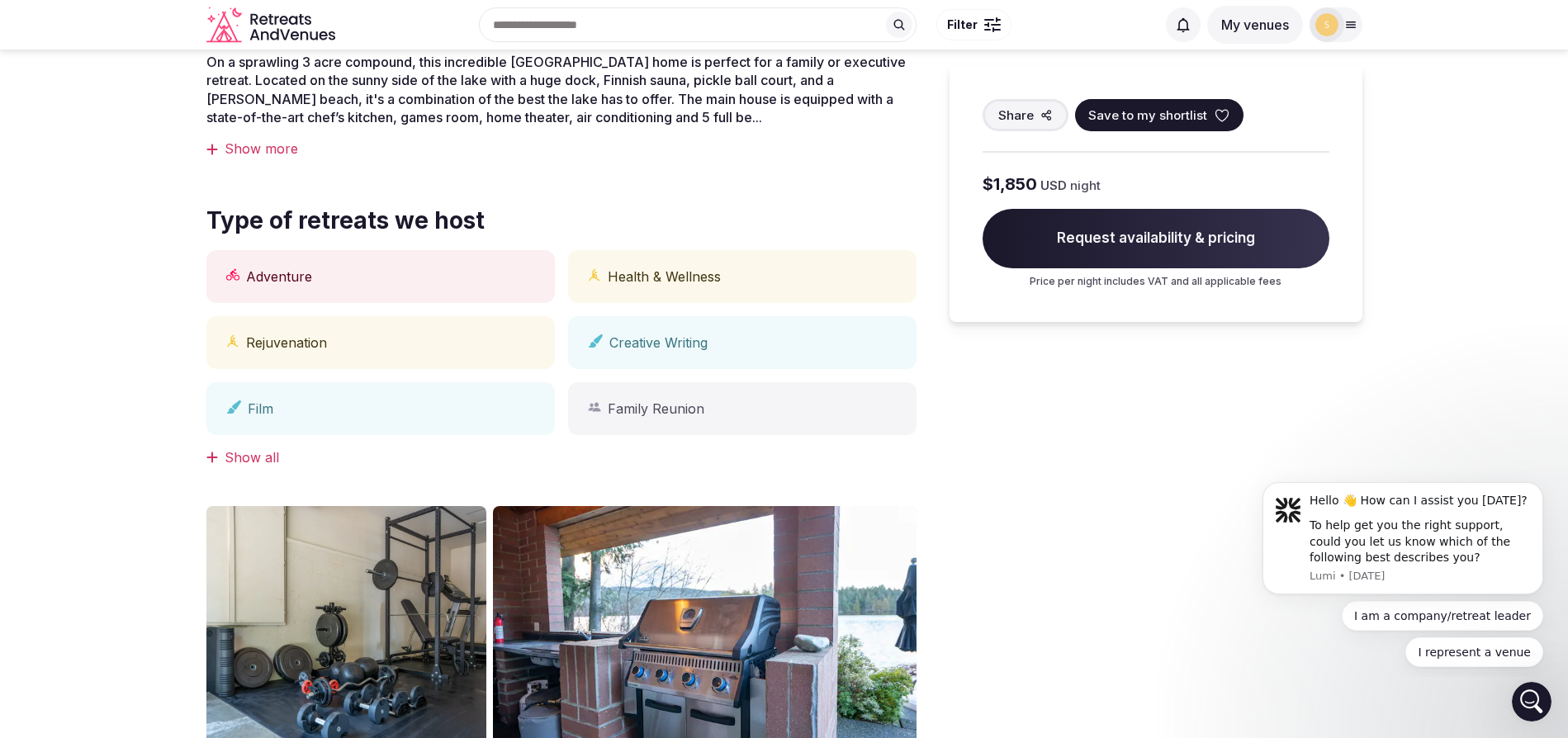
scroll to position [93, 0]
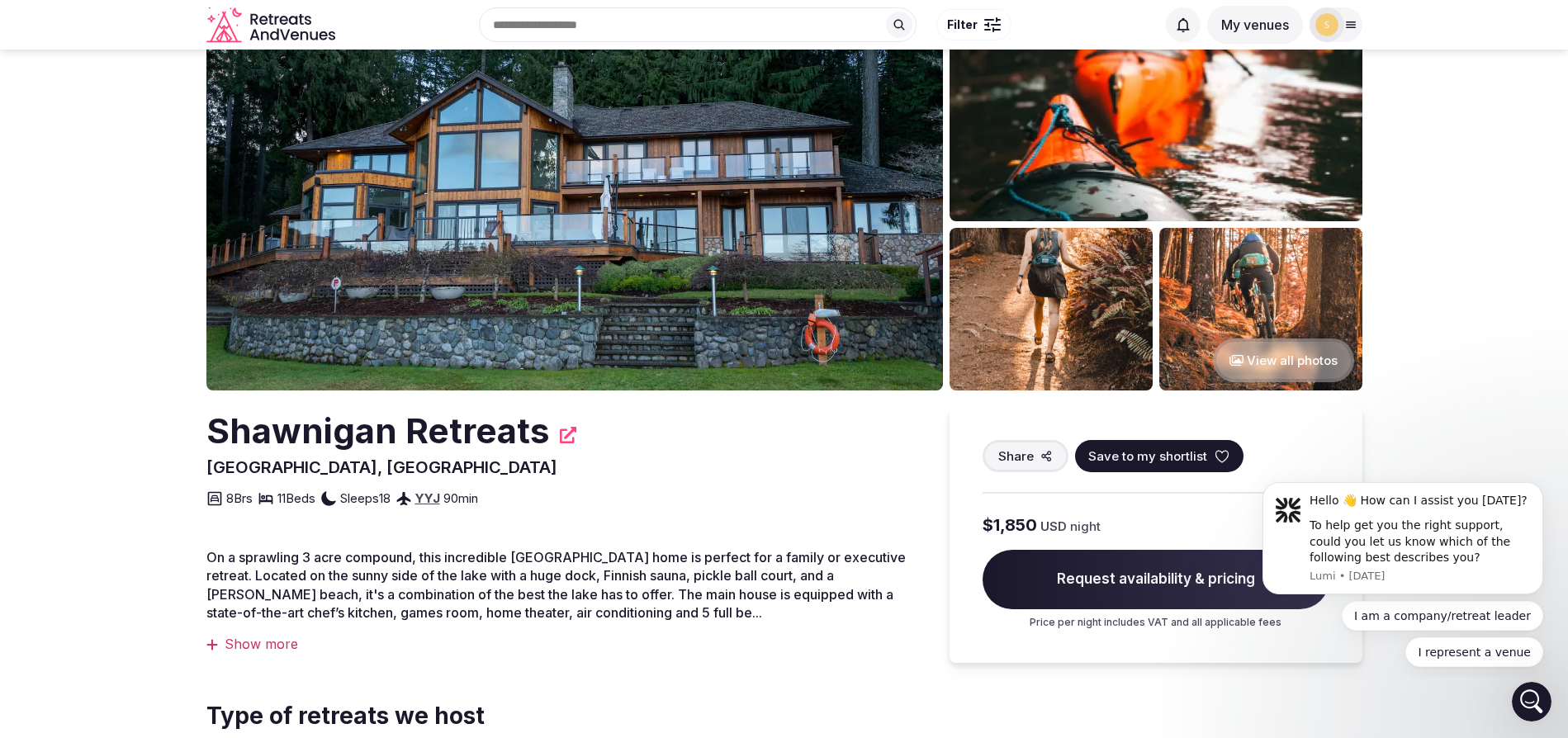
click at [1259, 368] on button "View all photos" at bounding box center [1284, 360] width 142 height 44
